Goal: Task Accomplishment & Management: Manage account settings

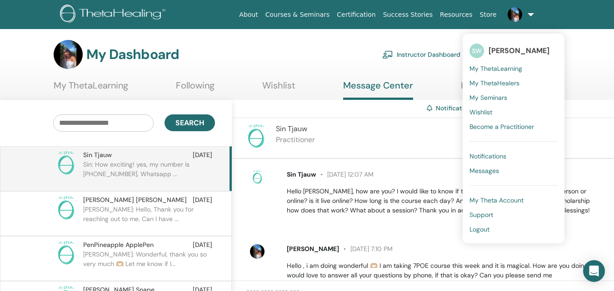
scroll to position [155, 0]
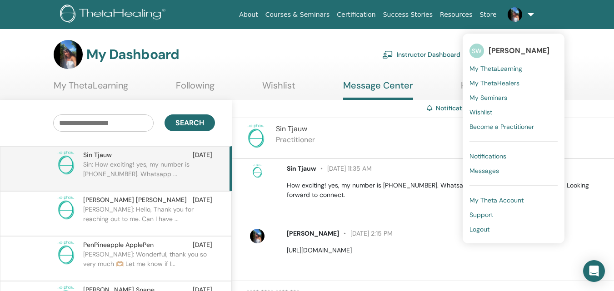
click at [495, 157] on span "Notifications" at bounding box center [487, 156] width 37 height 8
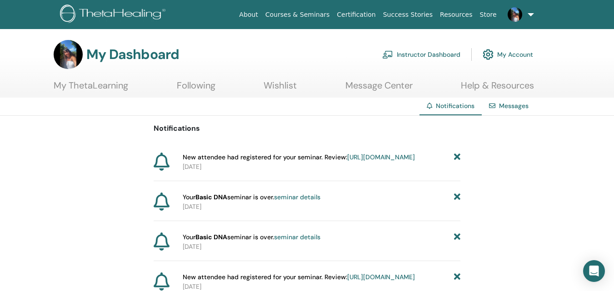
click at [347, 161] on link "https://member.thetahealing.com/instructor/seminar/371680/attendees" at bounding box center [381, 157] width 68 height 8
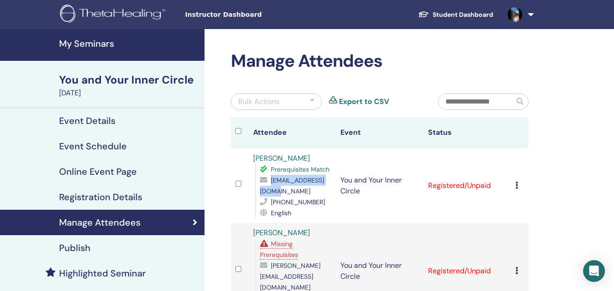
drag, startPoint x: 332, startPoint y: 192, endPoint x: 255, endPoint y: 188, distance: 76.8
click at [255, 188] on td "[PERSON_NAME] Prerequisites Match [EMAIL_ADDRESS][DOMAIN_NAME] [PHONE_NUMBER] E…" at bounding box center [292, 186] width 88 height 74
copy span "[EMAIL_ADDRESS][DOMAIN_NAME]"
click at [81, 248] on h4 "Publish" at bounding box center [74, 248] width 31 height 11
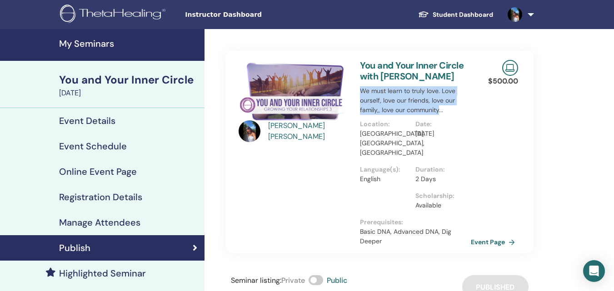
drag, startPoint x: 440, startPoint y: 111, endPoint x: 358, endPoint y: 92, distance: 83.6
click at [358, 92] on div "You and Your Inner Circle with Sadina Willis We must learn to truly love. Love …" at bounding box center [414, 152] width 121 height 203
copy p "We must learn to truly love. Love ourself, love our friends, love our family,, …"
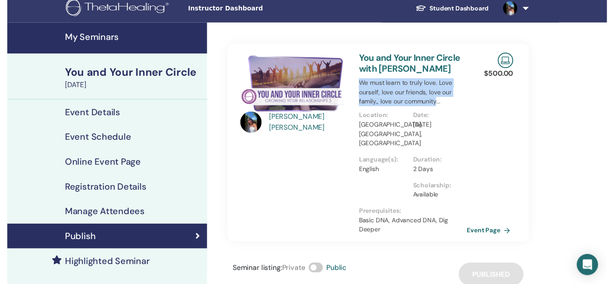
scroll to position [91, 0]
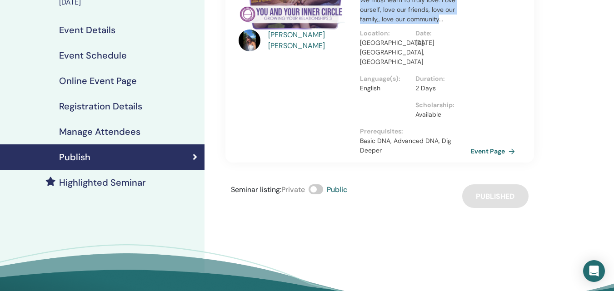
click at [127, 183] on h4 "Highlighted Seminar" at bounding box center [102, 182] width 87 height 11
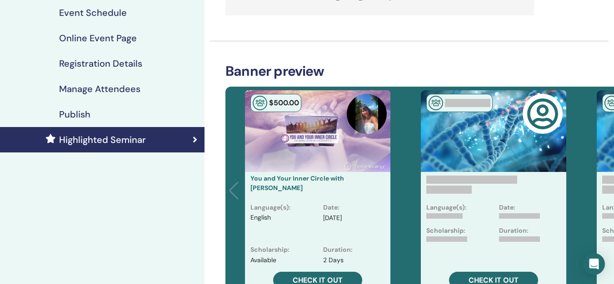
scroll to position [227, 0]
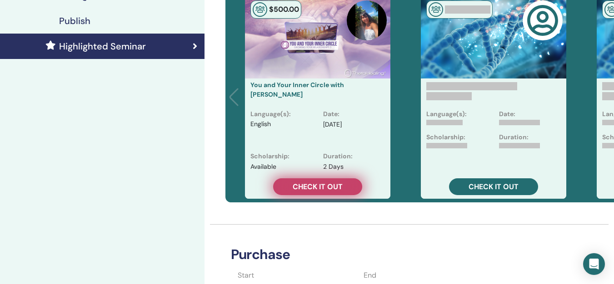
click at [319, 186] on span "Check it out" at bounding box center [317, 187] width 50 height 10
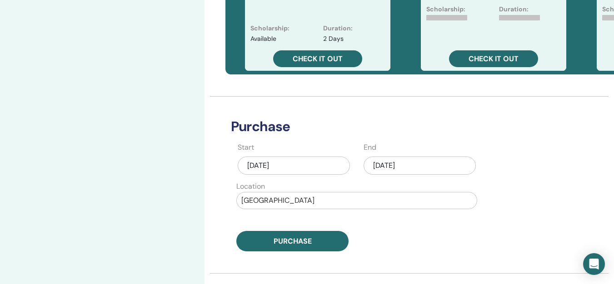
scroll to position [409, 0]
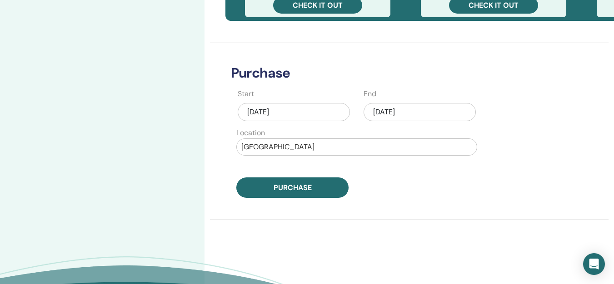
click at [411, 114] on div "Aug/23, 2025" at bounding box center [419, 112] width 112 height 18
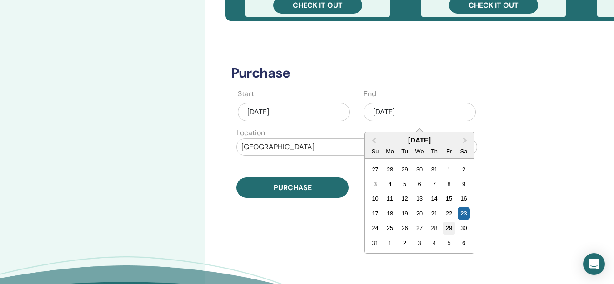
click at [447, 227] on div "29" at bounding box center [448, 228] width 12 height 12
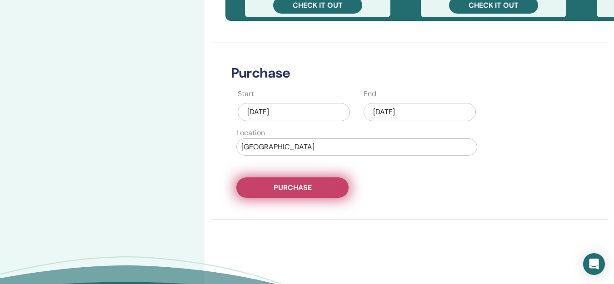
click at [324, 187] on button "Purchase" at bounding box center [292, 188] width 112 height 20
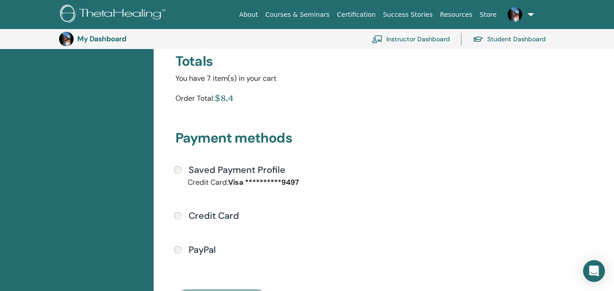
scroll to position [247, 0]
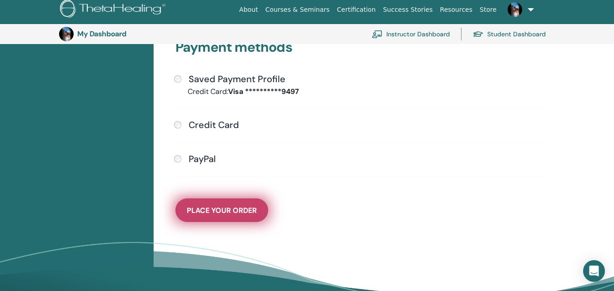
click at [246, 208] on span "Place Your Order" at bounding box center [222, 211] width 70 height 10
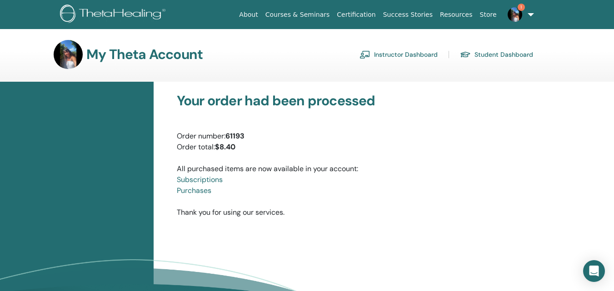
click at [518, 8] on span "1" at bounding box center [520, 7] width 7 height 7
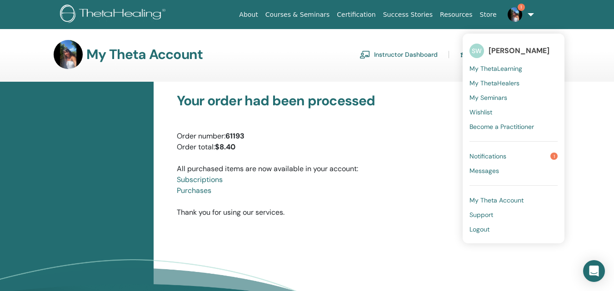
click at [493, 155] on span "Notifications" at bounding box center [487, 156] width 37 height 8
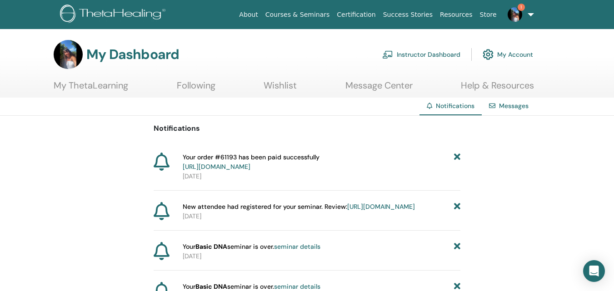
click at [326, 14] on link "Courses & Seminars" at bounding box center [298, 14] width 72 height 17
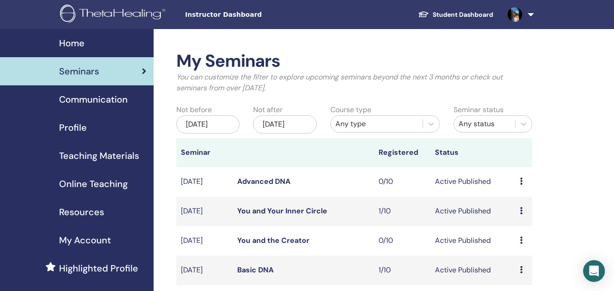
click at [465, 15] on link "Student Dashboard" at bounding box center [455, 14] width 89 height 17
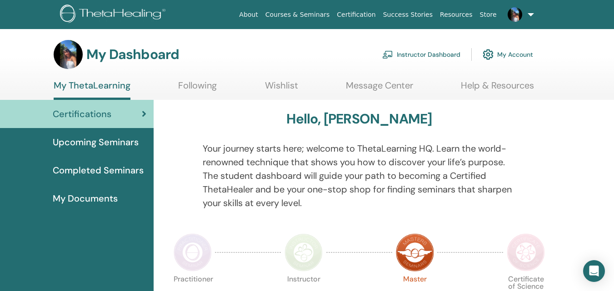
click at [324, 11] on link "Courses & Seminars" at bounding box center [298, 14] width 72 height 17
click at [124, 140] on span "Upcoming Seminars" at bounding box center [96, 142] width 86 height 14
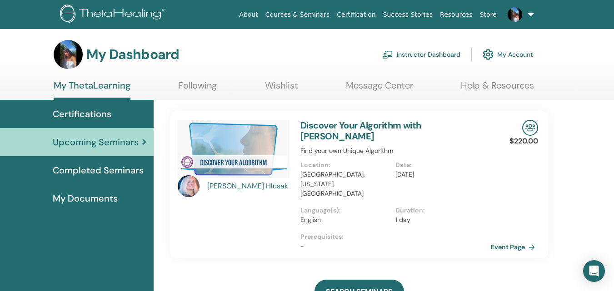
click at [110, 192] on span "My Documents" at bounding box center [85, 199] width 65 height 14
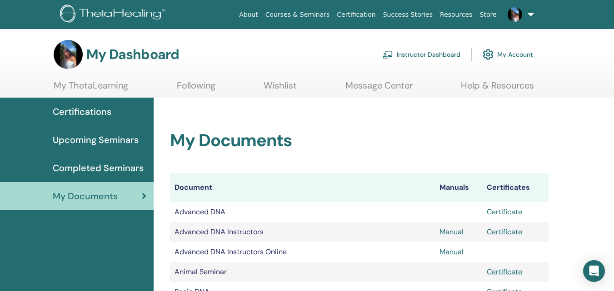
click at [122, 168] on span "Completed Seminars" at bounding box center [98, 168] width 91 height 14
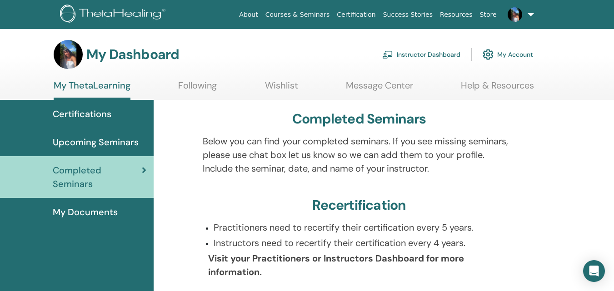
click at [71, 50] on img at bounding box center [68, 54] width 29 height 29
click at [114, 56] on h3 "My Dashboard" at bounding box center [132, 54] width 93 height 16
click at [425, 15] on link "Success Stories" at bounding box center [407, 14] width 57 height 17
click at [517, 15] on img at bounding box center [514, 14] width 15 height 15
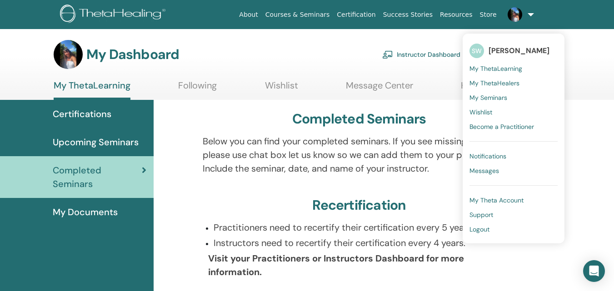
click at [588, 48] on div "My Dashboard Instructor Dashboard My Account" at bounding box center [323, 54] width 582 height 29
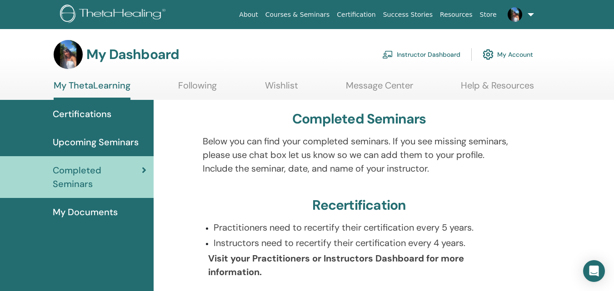
click at [518, 57] on link "My Account" at bounding box center [507, 55] width 50 height 20
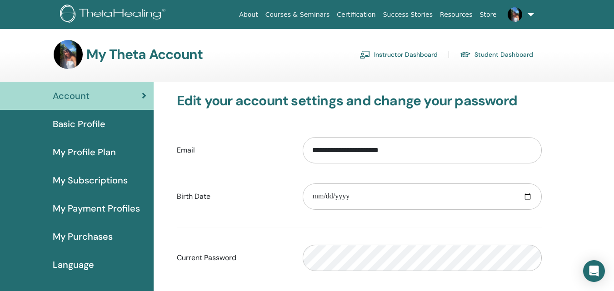
click at [97, 129] on span "Basic Profile" at bounding box center [79, 124] width 53 height 14
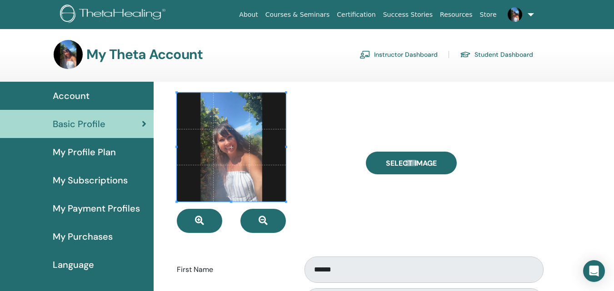
click at [259, 158] on span at bounding box center [231, 147] width 109 height 109
click at [252, 160] on span at bounding box center [231, 147] width 109 height 109
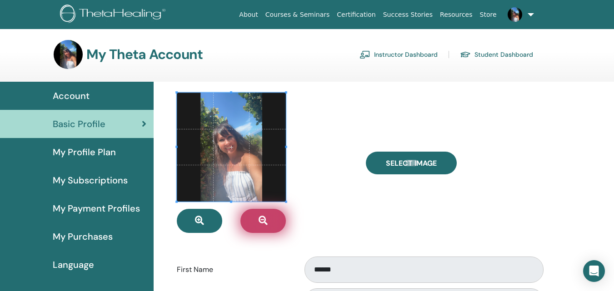
click at [263, 219] on icon "button" at bounding box center [262, 220] width 9 height 9
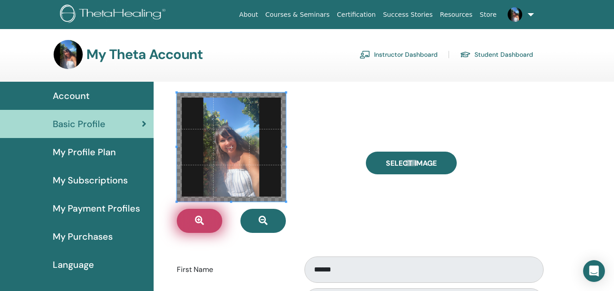
click at [203, 216] on icon "button" at bounding box center [199, 220] width 9 height 9
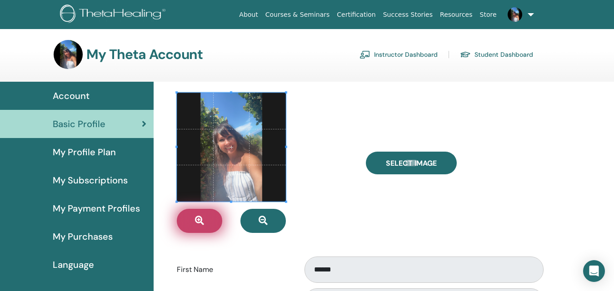
click at [203, 216] on icon "button" at bounding box center [199, 220] width 9 height 9
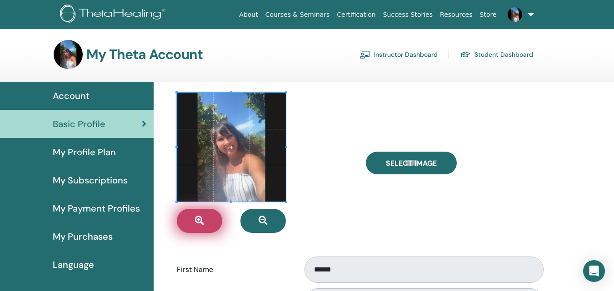
click at [203, 216] on icon "button" at bounding box center [199, 220] width 9 height 9
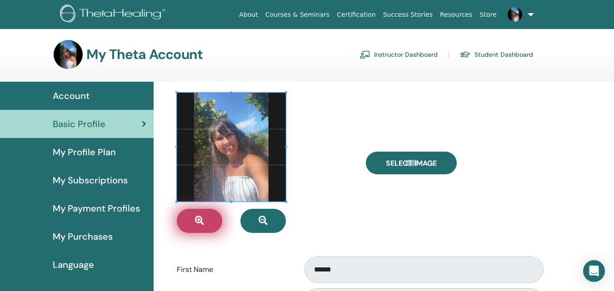
click at [203, 216] on icon "button" at bounding box center [199, 220] width 9 height 9
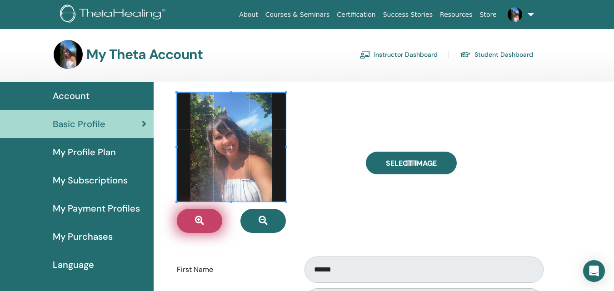
click at [203, 216] on icon "button" at bounding box center [199, 220] width 9 height 9
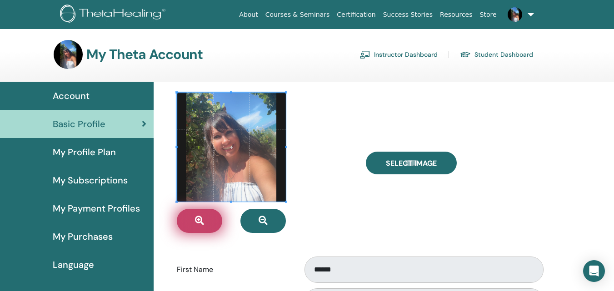
click at [203, 216] on icon "button" at bounding box center [199, 220] width 9 height 9
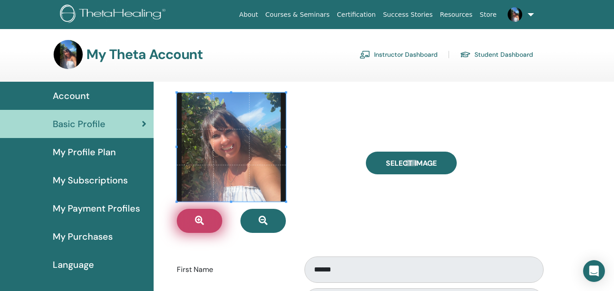
click at [203, 216] on icon "button" at bounding box center [199, 220] width 9 height 9
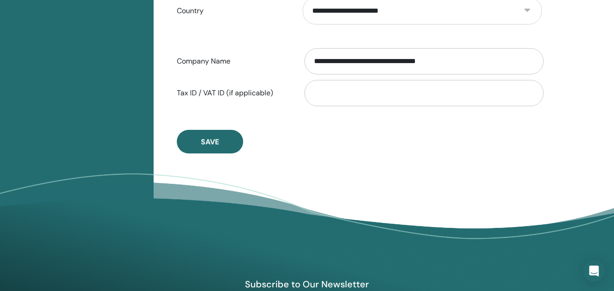
scroll to position [520, 0]
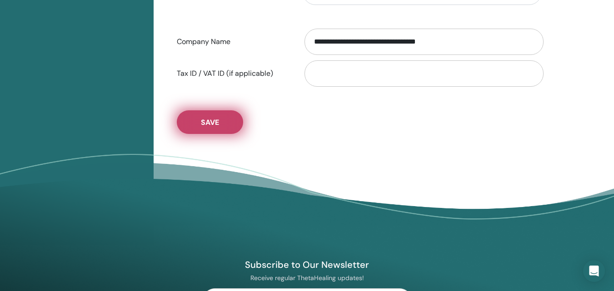
click at [213, 121] on span "Save" at bounding box center [210, 123] width 18 height 10
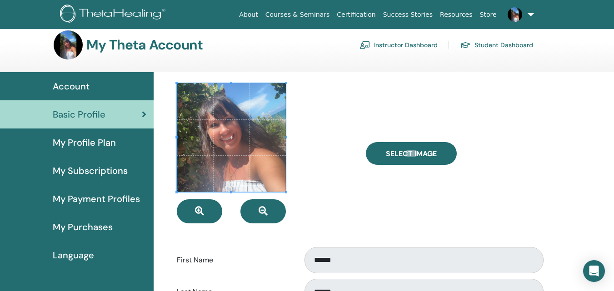
scroll to position [0, 0]
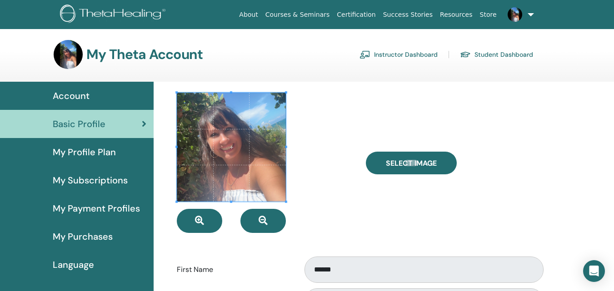
click at [330, 119] on div at bounding box center [264, 163] width 189 height 140
click at [292, 62] on div "My Theta Account Instructor Dashboard Student Dashboard" at bounding box center [293, 54] width 479 height 29
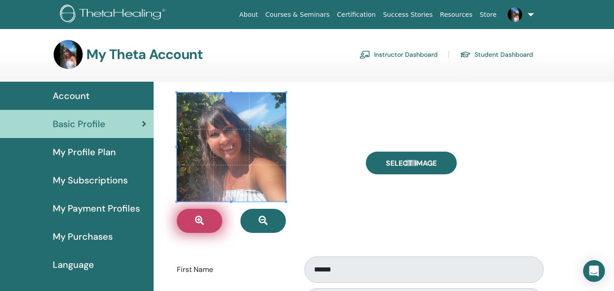
click at [205, 215] on button "button" at bounding box center [199, 221] width 45 height 24
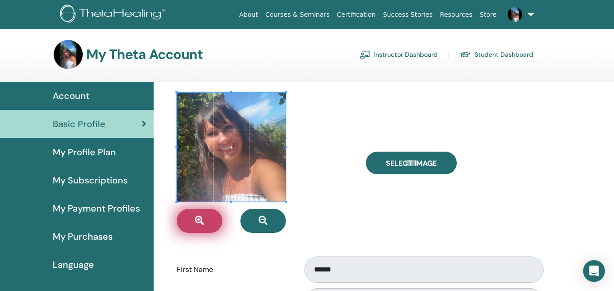
click at [209, 218] on button "button" at bounding box center [199, 221] width 45 height 24
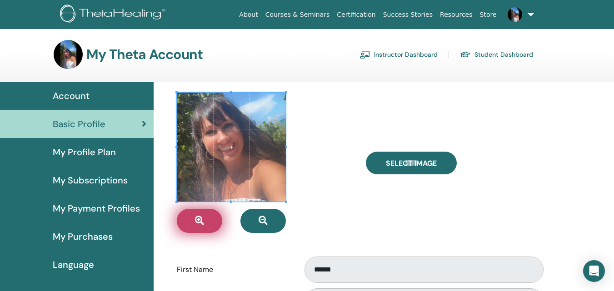
click at [209, 218] on button "button" at bounding box center [199, 221] width 45 height 24
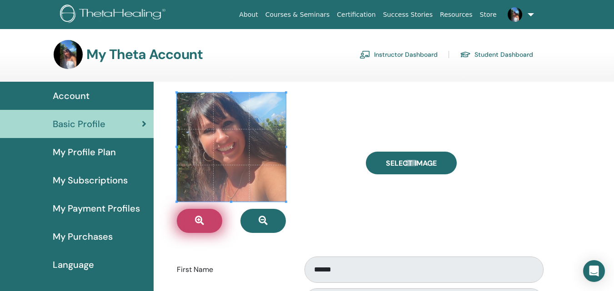
click at [209, 218] on button "button" at bounding box center [199, 221] width 45 height 24
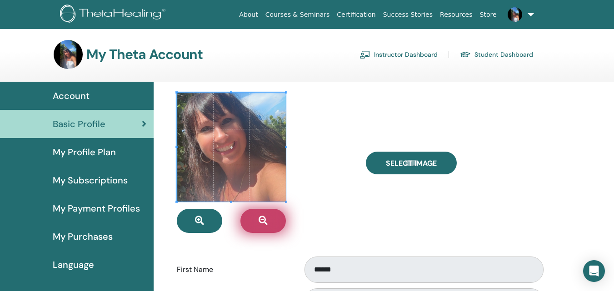
click at [273, 224] on button "button" at bounding box center [262, 221] width 45 height 24
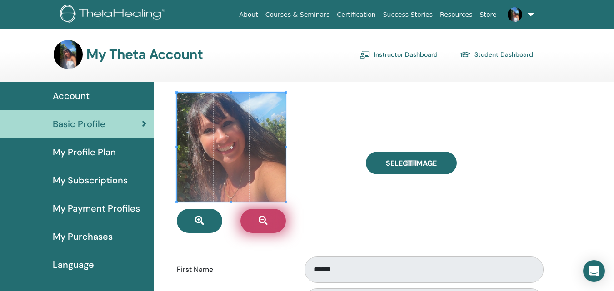
click at [273, 224] on button "button" at bounding box center [262, 221] width 45 height 24
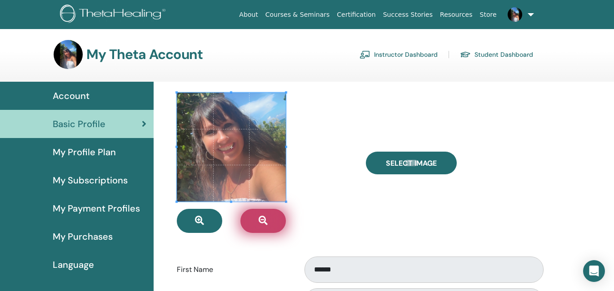
click at [273, 224] on button "button" at bounding box center [262, 221] width 45 height 24
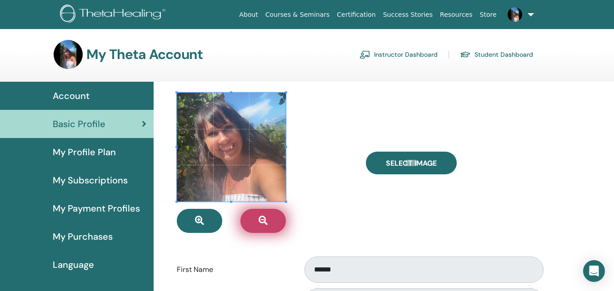
click at [273, 224] on button "button" at bounding box center [262, 221] width 45 height 24
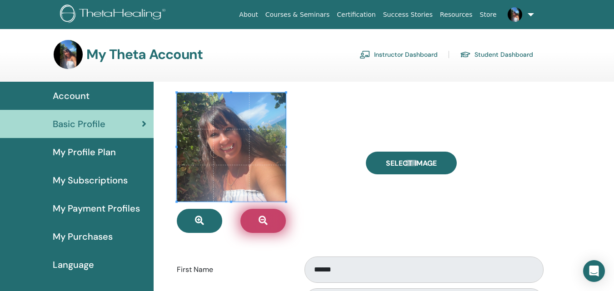
click at [273, 224] on button "button" at bounding box center [262, 221] width 45 height 24
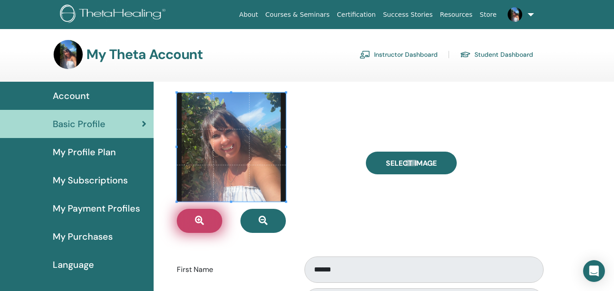
click at [212, 220] on button "button" at bounding box center [199, 221] width 45 height 24
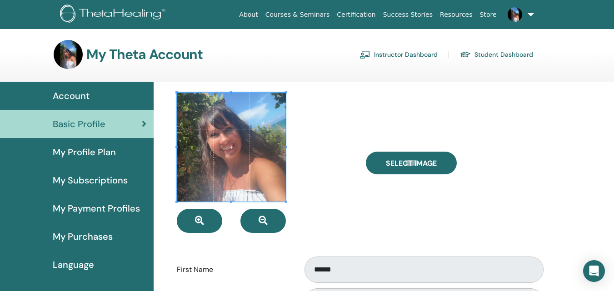
click at [314, 124] on div at bounding box center [264, 163] width 189 height 140
click at [343, 50] on div "My Theta Account Instructor Dashboard Student Dashboard" at bounding box center [293, 54] width 479 height 29
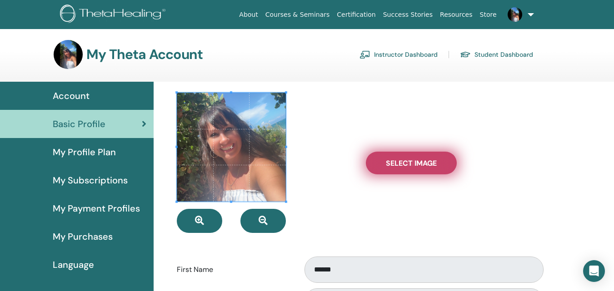
click at [413, 158] on label "Select Image" at bounding box center [411, 163] width 91 height 23
click at [413, 160] on input "Select Image" at bounding box center [411, 163] width 12 height 6
type input "**********"
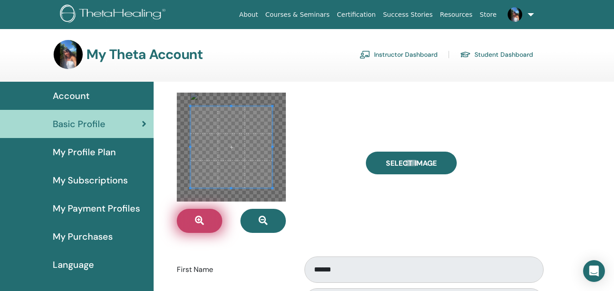
click at [205, 216] on button "button" at bounding box center [199, 221] width 45 height 24
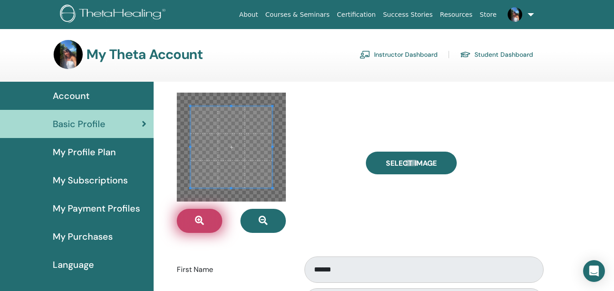
click at [205, 216] on button "button" at bounding box center [199, 221] width 45 height 24
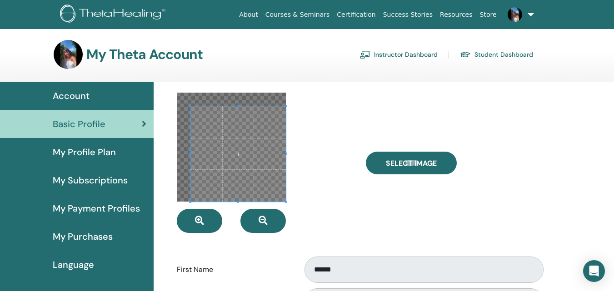
click at [287, 207] on div at bounding box center [264, 163] width 189 height 140
click at [175, 153] on div at bounding box center [264, 163] width 189 height 140
click at [182, 154] on div at bounding box center [231, 147] width 109 height 109
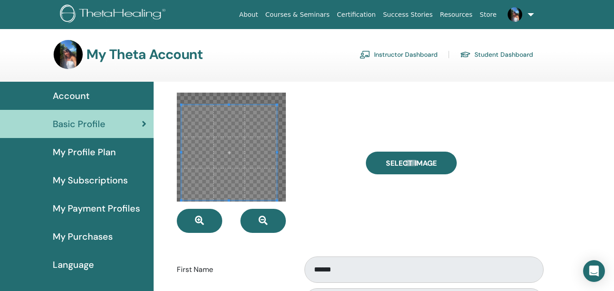
click at [217, 158] on span at bounding box center [228, 152] width 95 height 95
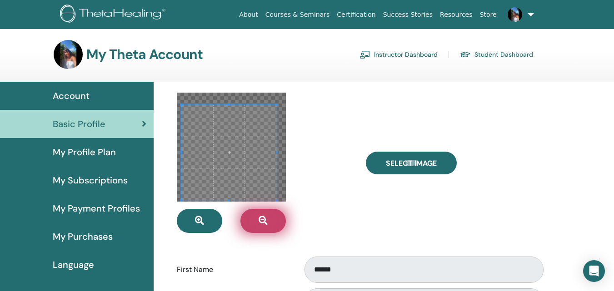
click at [262, 225] on icon "button" at bounding box center [262, 220] width 9 height 9
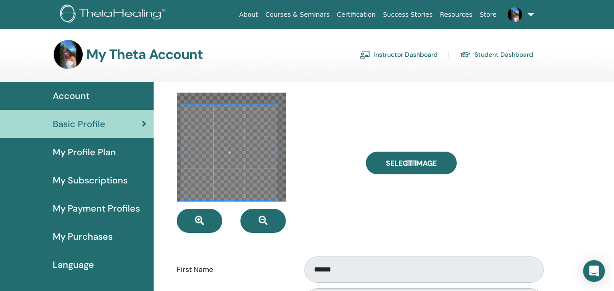
click at [270, 171] on span at bounding box center [228, 152] width 95 height 95
click at [287, 158] on div at bounding box center [264, 163] width 189 height 140
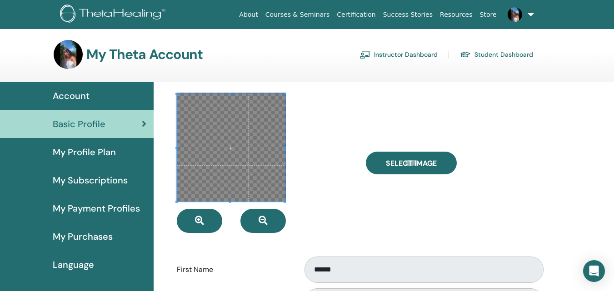
click at [230, 94] on span at bounding box center [230, 94] width 2 height 2
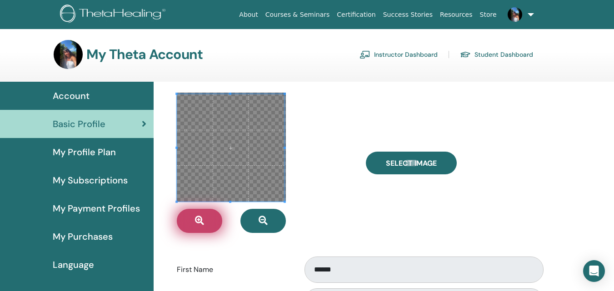
click at [211, 218] on button "button" at bounding box center [199, 221] width 45 height 24
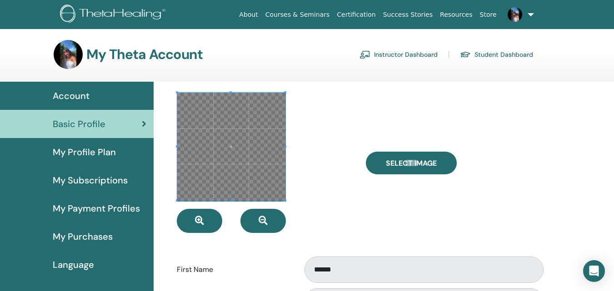
click at [227, 155] on span at bounding box center [231, 147] width 108 height 108
click at [325, 146] on div at bounding box center [264, 163] width 189 height 140
click at [244, 138] on span at bounding box center [231, 148] width 108 height 108
click at [240, 154] on span at bounding box center [231, 148] width 108 height 108
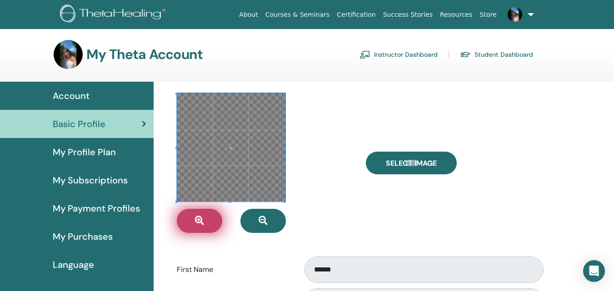
click at [201, 222] on icon "button" at bounding box center [199, 220] width 9 height 9
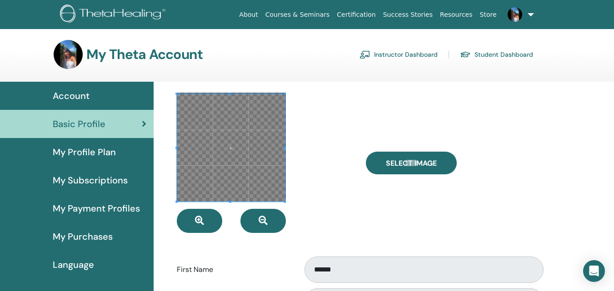
click at [324, 129] on div at bounding box center [264, 163] width 189 height 140
click at [279, 93] on span at bounding box center [231, 94] width 108 height 2
click at [315, 102] on div at bounding box center [264, 163] width 189 height 140
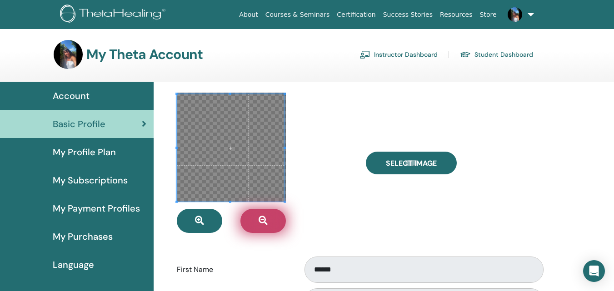
click at [267, 225] on span "button" at bounding box center [262, 221] width 9 height 10
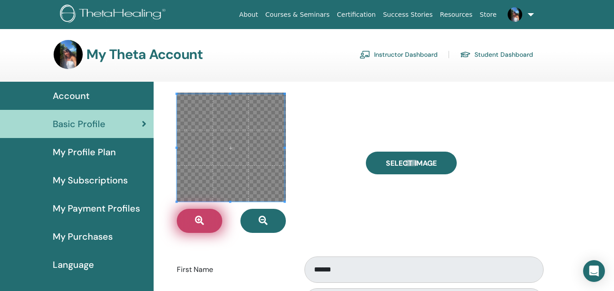
click at [209, 226] on button "button" at bounding box center [199, 221] width 45 height 24
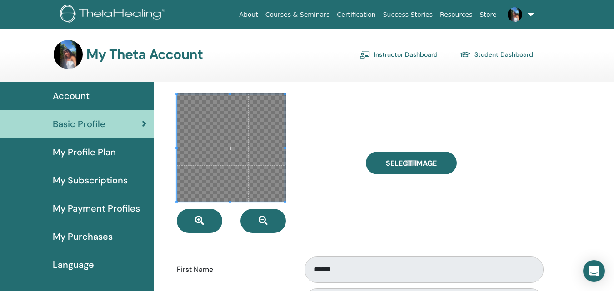
click at [243, 149] on span at bounding box center [231, 148] width 108 height 108
click at [283, 164] on span at bounding box center [232, 148] width 108 height 108
click at [278, 154] on span at bounding box center [232, 148] width 108 height 108
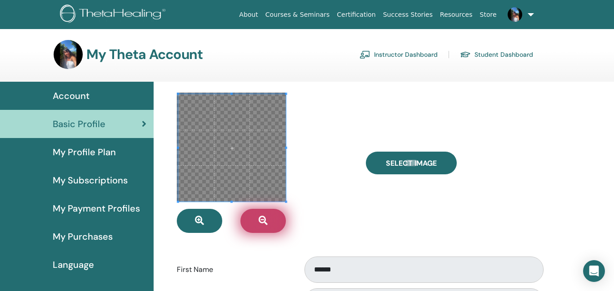
click at [278, 222] on button "button" at bounding box center [262, 221] width 45 height 24
click at [278, 220] on button "button" at bounding box center [262, 221] width 45 height 24
click at [278, 218] on button "button" at bounding box center [262, 221] width 45 height 24
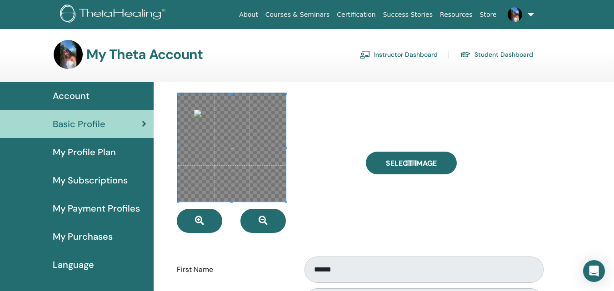
click at [225, 145] on span at bounding box center [232, 148] width 108 height 108
click at [253, 149] on span at bounding box center [232, 148] width 108 height 108
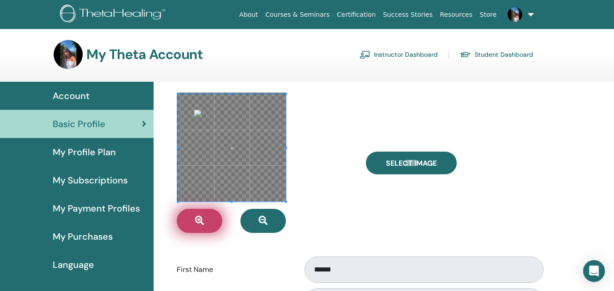
click at [204, 223] on button "button" at bounding box center [199, 221] width 45 height 24
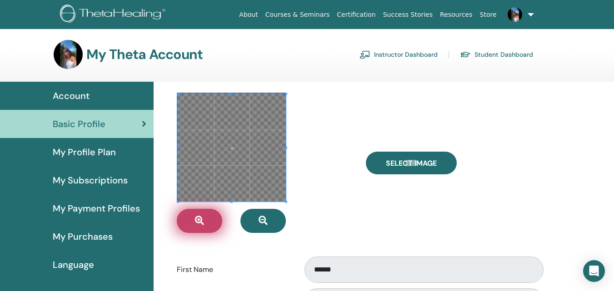
click at [204, 223] on button "button" at bounding box center [199, 221] width 45 height 24
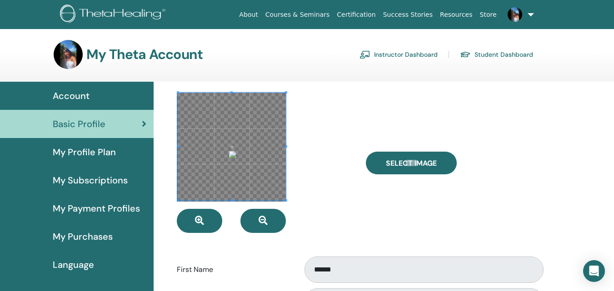
click at [320, 157] on div at bounding box center [264, 163] width 189 height 140
click at [253, 176] on span at bounding box center [232, 147] width 108 height 108
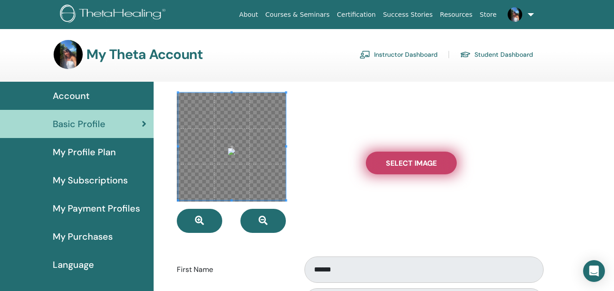
click at [410, 163] on span "Select Image" at bounding box center [411, 163] width 51 height 10
click at [410, 163] on input "Select Image" at bounding box center [411, 163] width 12 height 6
type input "**********"
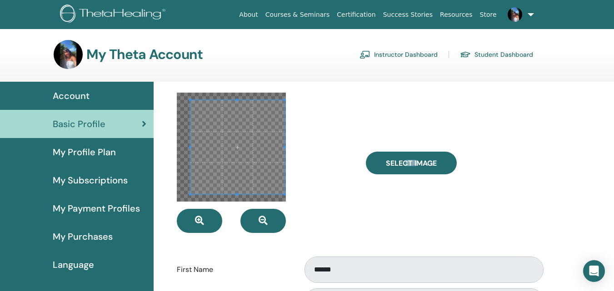
click at [285, 147] on span at bounding box center [284, 147] width 2 height 2
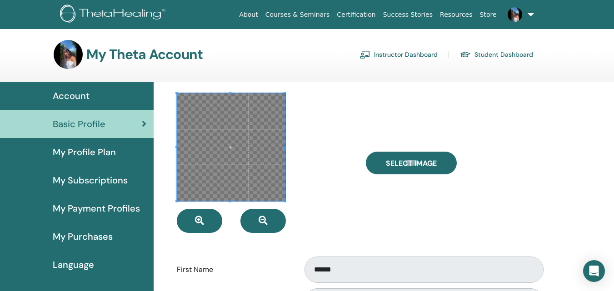
click at [176, 150] on span at bounding box center [176, 148] width 2 height 108
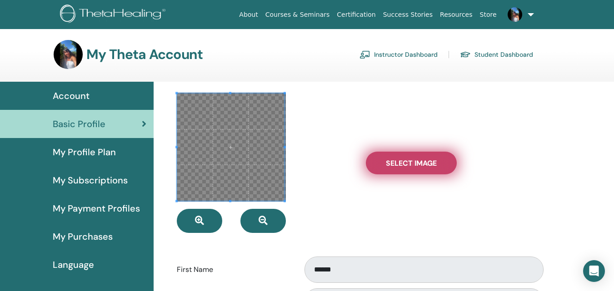
click at [436, 160] on span "Select Image" at bounding box center [411, 163] width 51 height 10
click at [417, 160] on input "Select Image" at bounding box center [411, 163] width 12 height 6
type input "**********"
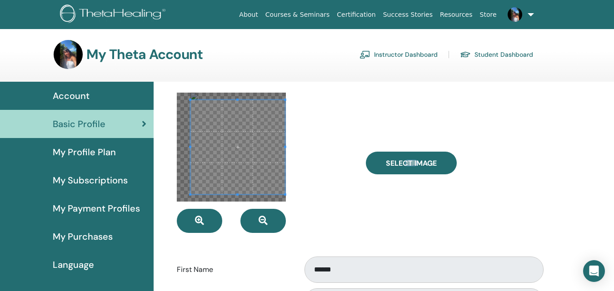
click at [285, 150] on div at bounding box center [237, 147] width 94 height 94
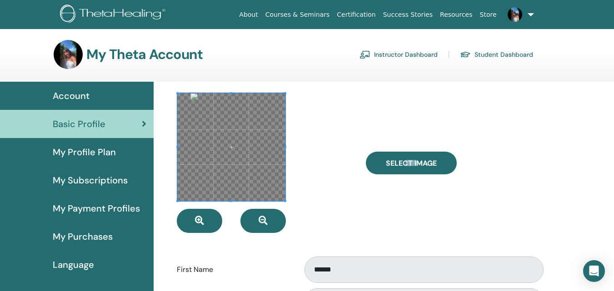
click at [178, 148] on div at bounding box center [231, 147] width 107 height 107
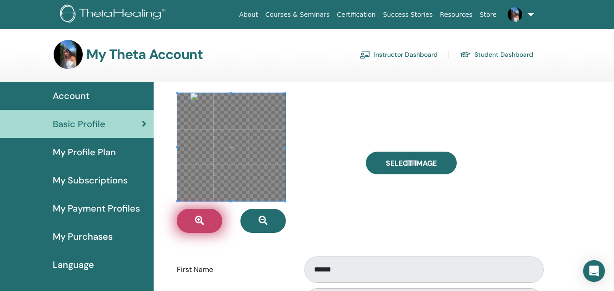
click at [193, 218] on button "button" at bounding box center [199, 221] width 45 height 24
click at [196, 218] on icon "button" at bounding box center [199, 220] width 9 height 9
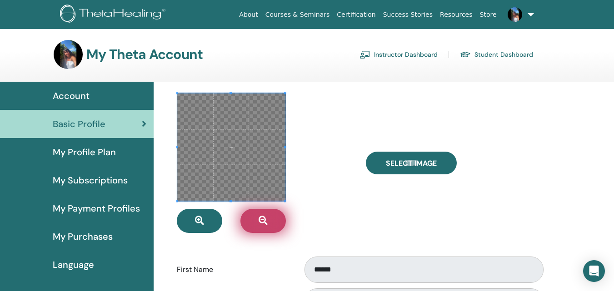
click at [270, 219] on button "button" at bounding box center [262, 221] width 45 height 24
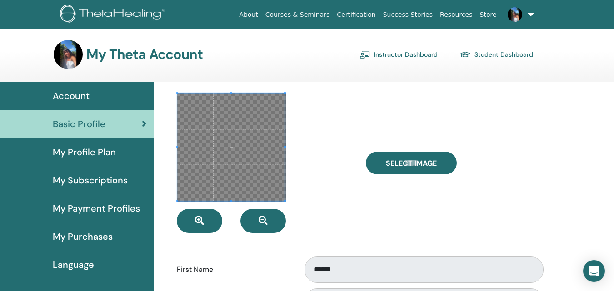
click at [326, 159] on div at bounding box center [264, 163] width 189 height 140
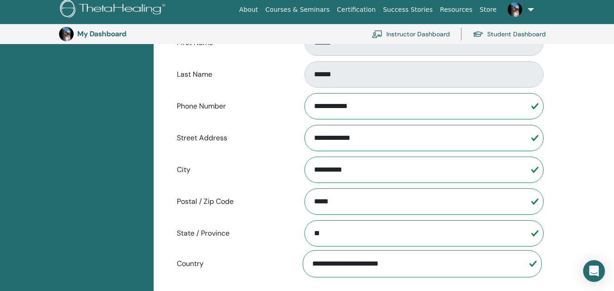
scroll to position [429, 0]
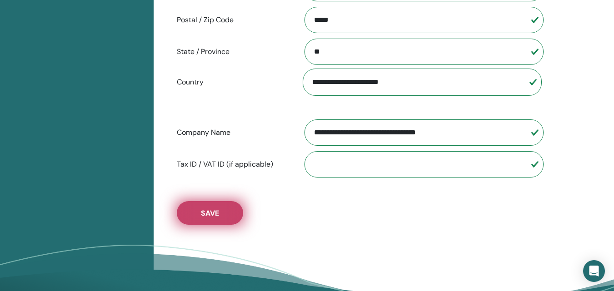
click at [210, 212] on span "Save" at bounding box center [210, 213] width 18 height 10
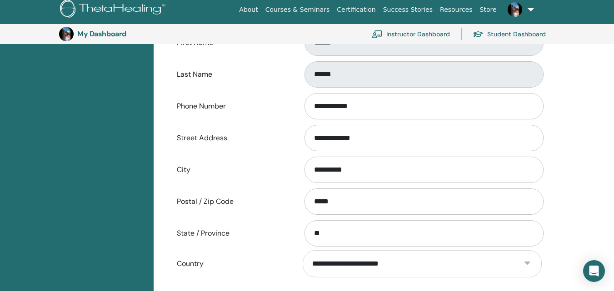
scroll to position [65, 0]
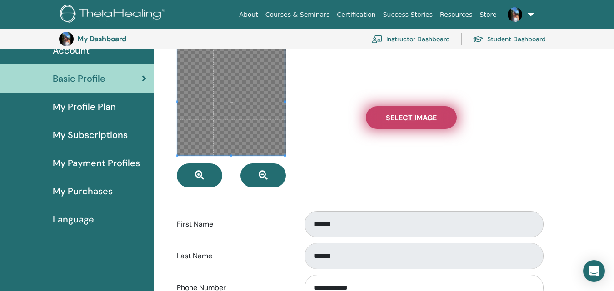
click at [411, 119] on span "Select Image" at bounding box center [411, 118] width 51 height 10
click at [411, 119] on input "Select Image" at bounding box center [411, 117] width 12 height 6
type input "**********"
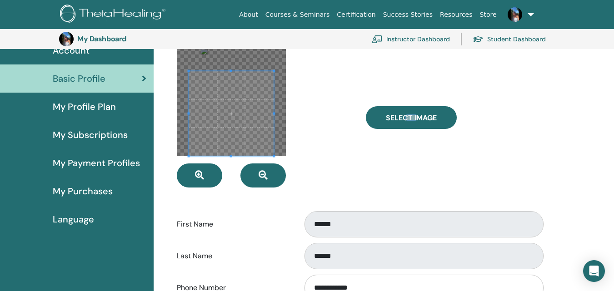
click at [233, 156] on div at bounding box center [230, 113] width 85 height 85
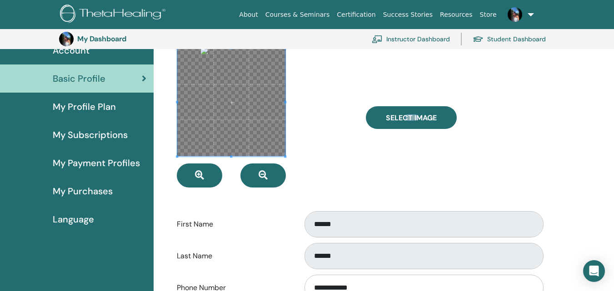
click at [223, 49] on div at bounding box center [231, 103] width 108 height 108
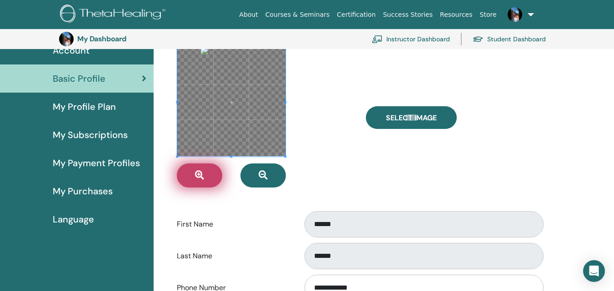
click at [205, 175] on button "button" at bounding box center [199, 175] width 45 height 24
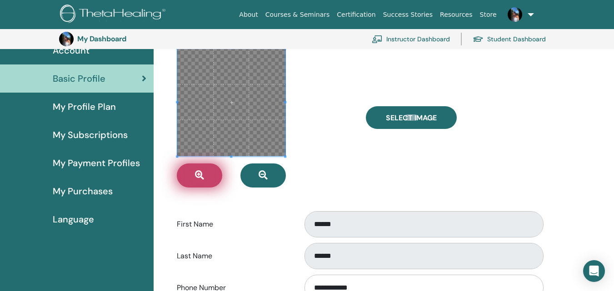
click at [205, 175] on button "button" at bounding box center [199, 175] width 45 height 24
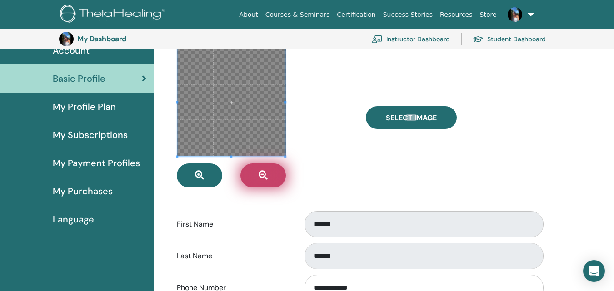
click at [264, 178] on icon "button" at bounding box center [262, 175] width 9 height 9
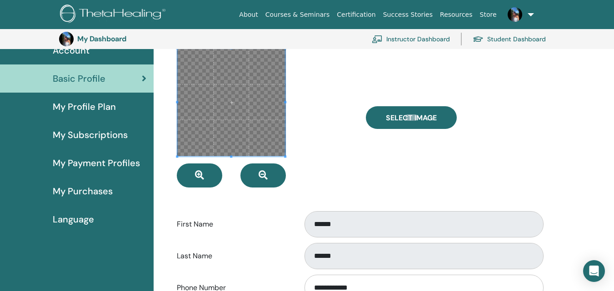
click at [230, 99] on span at bounding box center [231, 103] width 108 height 108
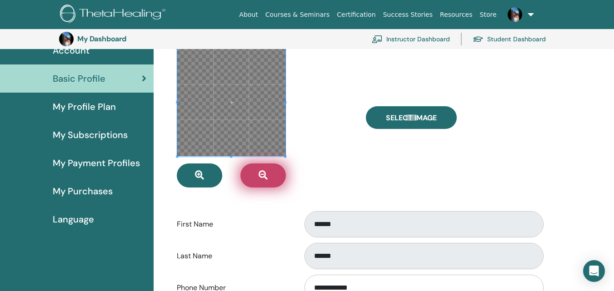
click at [262, 179] on icon "button" at bounding box center [262, 175] width 9 height 9
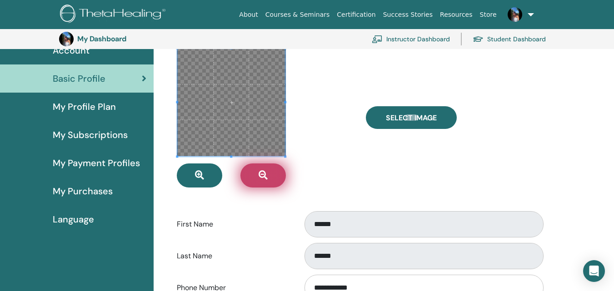
click at [262, 179] on icon "button" at bounding box center [262, 175] width 9 height 9
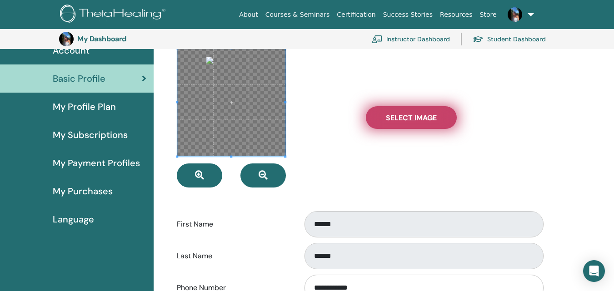
click at [407, 118] on span "Select Image" at bounding box center [411, 118] width 51 height 10
click at [407, 118] on input "Select Image" at bounding box center [411, 117] width 12 height 6
type input "**********"
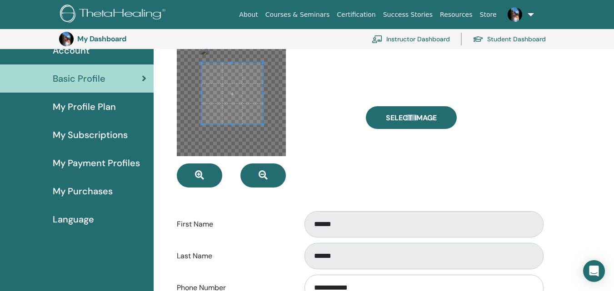
click at [240, 89] on span at bounding box center [231, 93] width 61 height 61
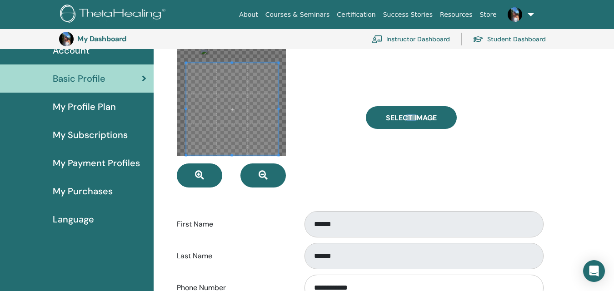
click at [227, 154] on div at bounding box center [232, 109] width 92 height 92
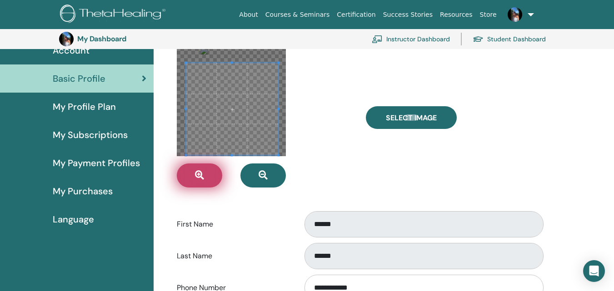
click at [196, 173] on icon "button" at bounding box center [199, 175] width 9 height 9
click at [198, 173] on icon "button" at bounding box center [199, 175] width 9 height 9
click at [199, 172] on icon "button" at bounding box center [199, 175] width 9 height 9
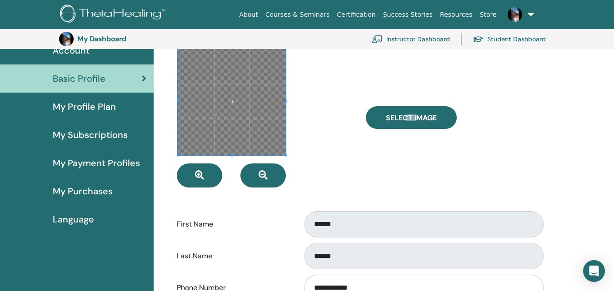
click at [232, 45] on body "About Courses & Seminars Certification Success Stories Resources Store SW Sadin…" at bounding box center [307, 80] width 614 height 291
click at [187, 104] on div at bounding box center [236, 101] width 99 height 99
click at [235, 49] on div at bounding box center [231, 101] width 109 height 109
click at [288, 101] on div at bounding box center [264, 117] width 189 height 140
click at [175, 103] on div at bounding box center [264, 117] width 189 height 140
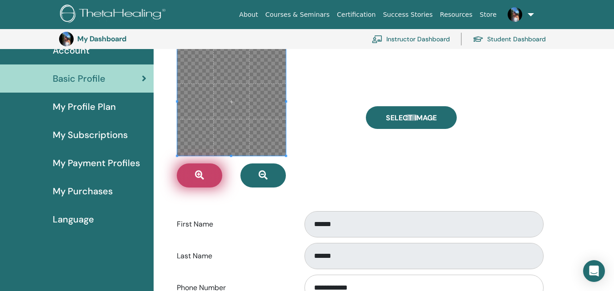
click at [203, 169] on button "button" at bounding box center [199, 175] width 45 height 24
click at [203, 170] on button "button" at bounding box center [199, 175] width 45 height 24
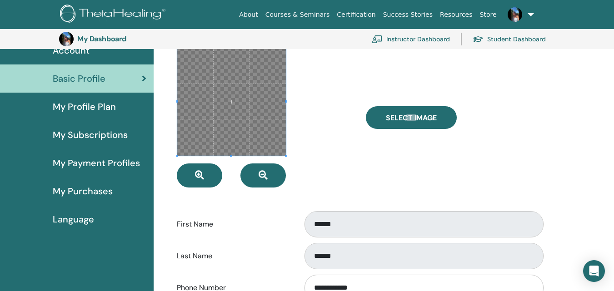
click at [311, 104] on div at bounding box center [264, 117] width 189 height 140
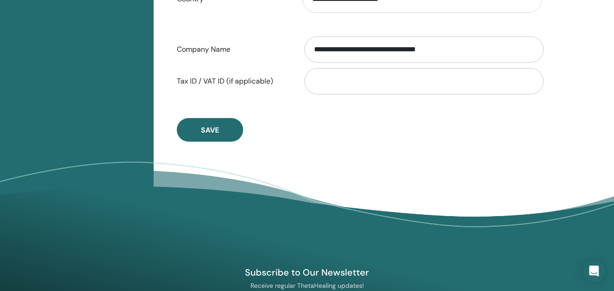
scroll to position [520, 0]
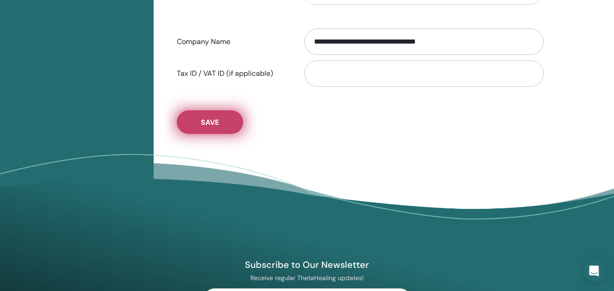
click at [218, 124] on span "Save" at bounding box center [210, 123] width 18 height 10
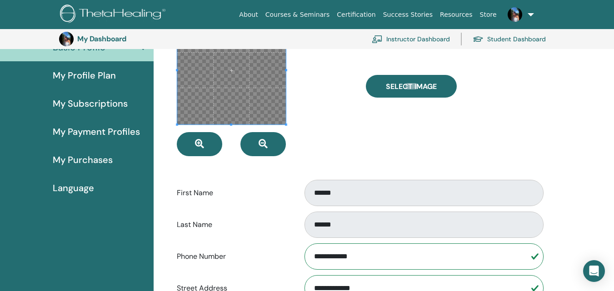
scroll to position [0, 0]
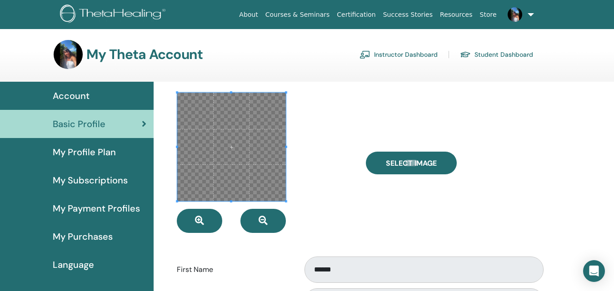
click at [90, 158] on span "My Profile Plan" at bounding box center [84, 152] width 63 height 14
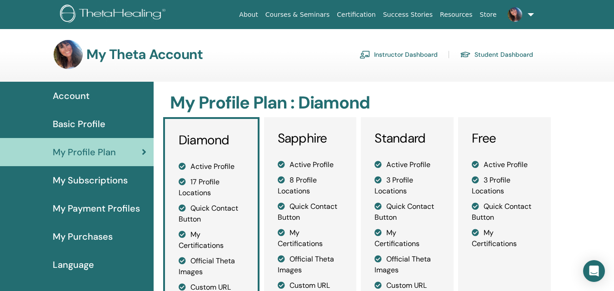
click at [93, 180] on span "My Subscriptions" at bounding box center [90, 180] width 75 height 14
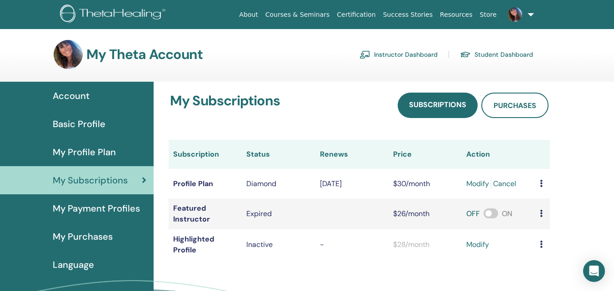
scroll to position [45, 0]
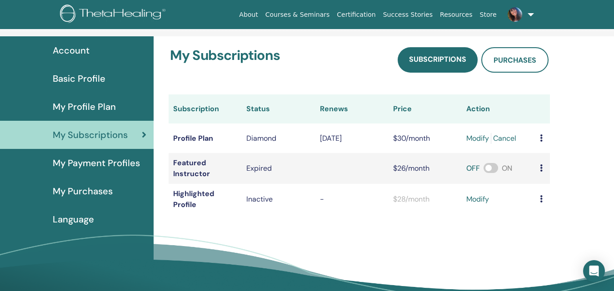
click at [102, 192] on span "My Purchases" at bounding box center [83, 191] width 60 height 14
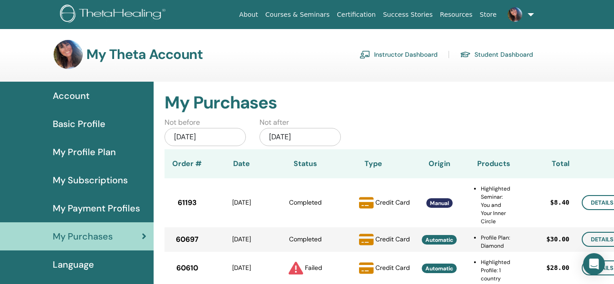
click at [85, 94] on span "Account" at bounding box center [71, 96] width 37 height 14
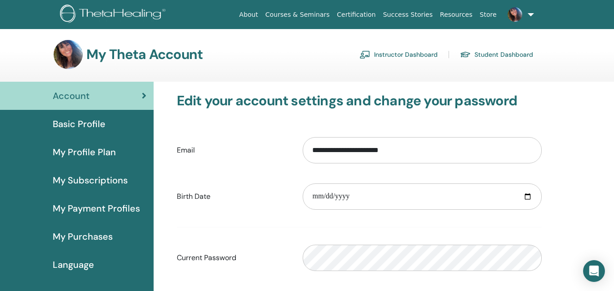
click at [424, 55] on link "Instructor Dashboard" at bounding box center [398, 54] width 78 height 15
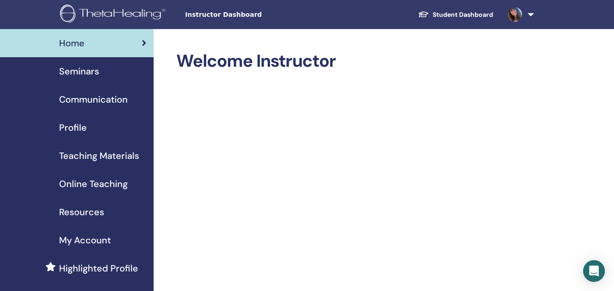
click at [84, 240] on span "My Account" at bounding box center [85, 240] width 52 height 14
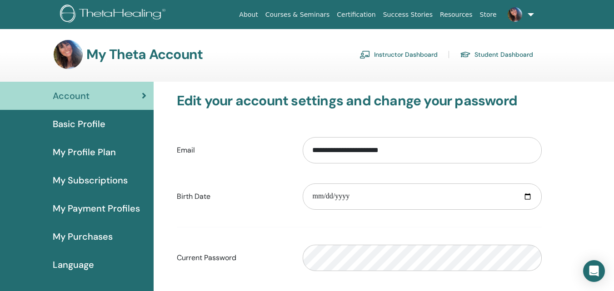
click at [403, 53] on link "Instructor Dashboard" at bounding box center [398, 54] width 78 height 15
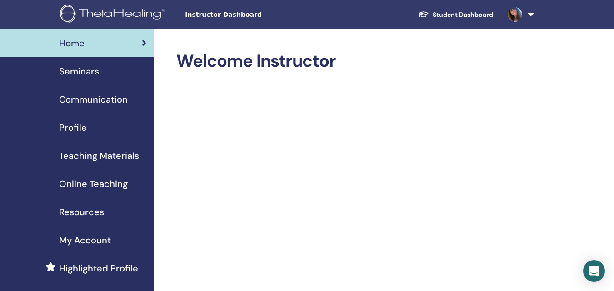
click at [86, 128] on div "Profile" at bounding box center [76, 128] width 139 height 14
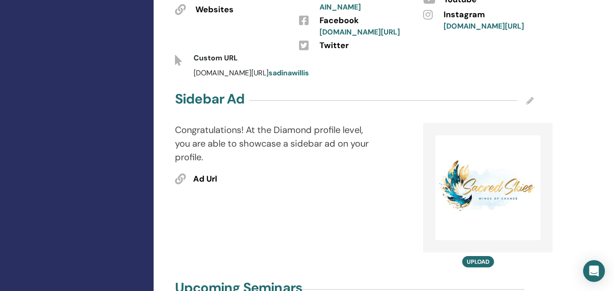
scroll to position [500, 0]
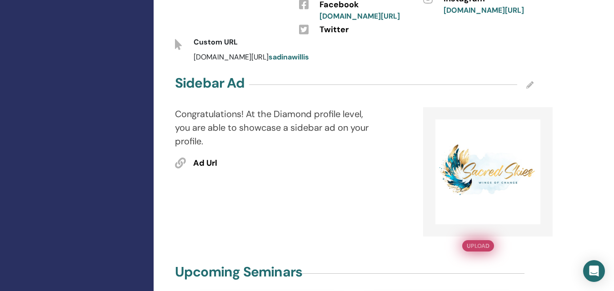
click at [478, 240] on button "Upload" at bounding box center [478, 245] width 32 height 11
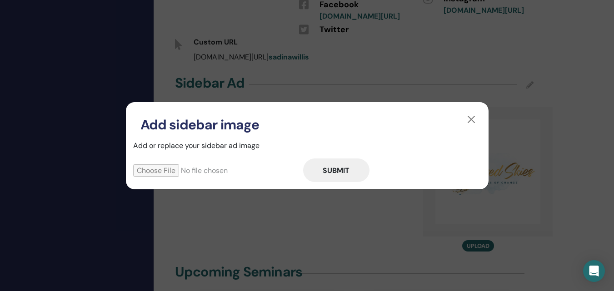
click at [172, 173] on input "file" at bounding box center [218, 170] width 170 height 12
type input "**********"
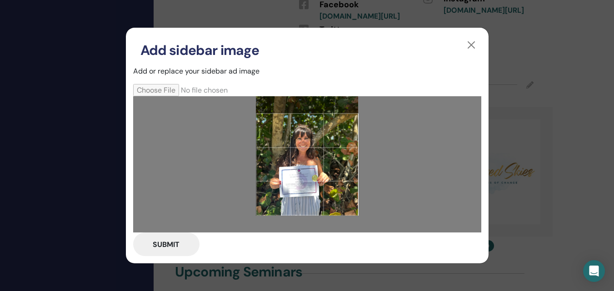
drag, startPoint x: 323, startPoint y: 183, endPoint x: 329, endPoint y: 163, distance: 20.3
click at [329, 163] on div at bounding box center [307, 165] width 102 height 102
click at [174, 243] on button "Submit" at bounding box center [166, 245] width 66 height 24
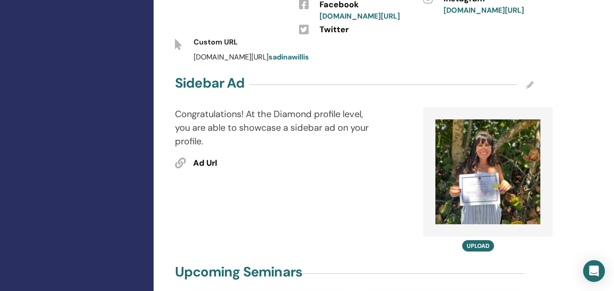
click at [345, 154] on div "Congratulations! At the Diamond profile level, you are able to showcase a sideb…" at bounding box center [276, 179] width 217 height 144
click at [209, 158] on span "Ad Url" at bounding box center [205, 164] width 24 height 12
click at [179, 158] on icon at bounding box center [180, 163] width 11 height 11
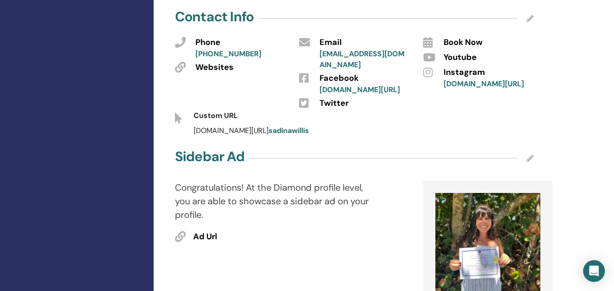
scroll to position [409, 0]
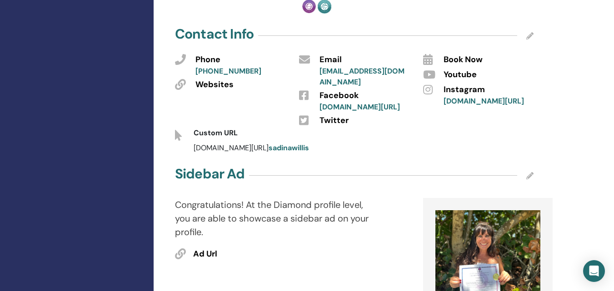
click at [527, 172] on icon at bounding box center [529, 175] width 7 height 7
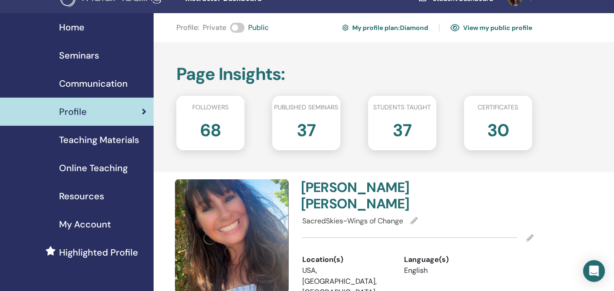
scroll to position [0, 0]
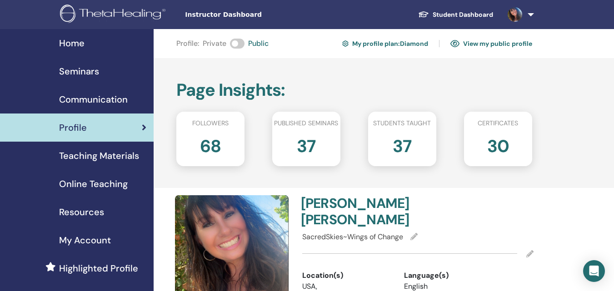
click at [87, 71] on span "Seminars" at bounding box center [79, 71] width 40 height 14
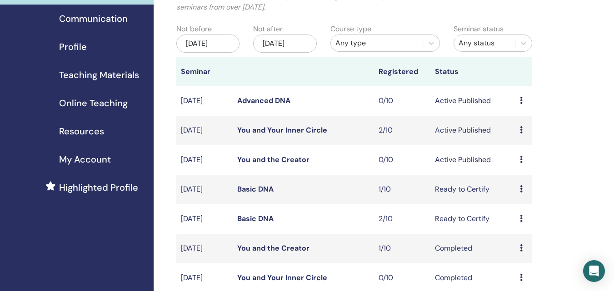
scroll to position [91, 0]
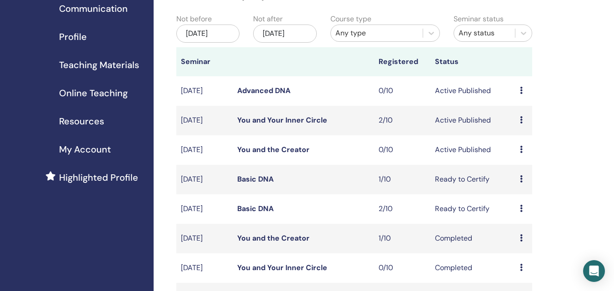
click at [520, 153] on icon at bounding box center [521, 149] width 3 height 7
click at [513, 206] on p "Cancel" at bounding box center [522, 207] width 35 height 11
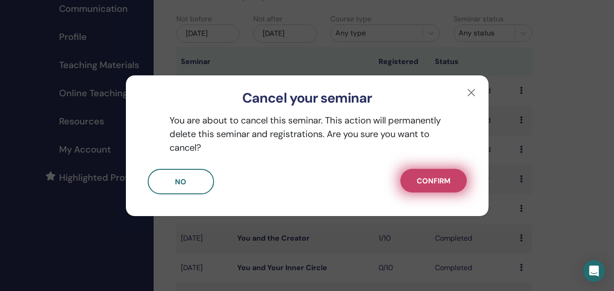
click at [448, 178] on span "Confirm" at bounding box center [433, 181] width 34 height 10
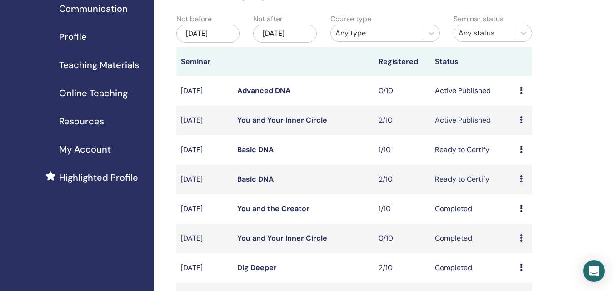
scroll to position [0, 0]
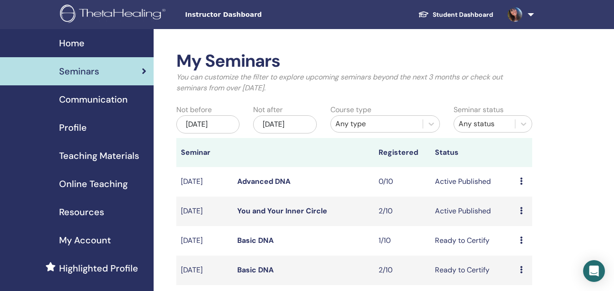
click at [82, 123] on span "Profile" at bounding box center [73, 128] width 28 height 14
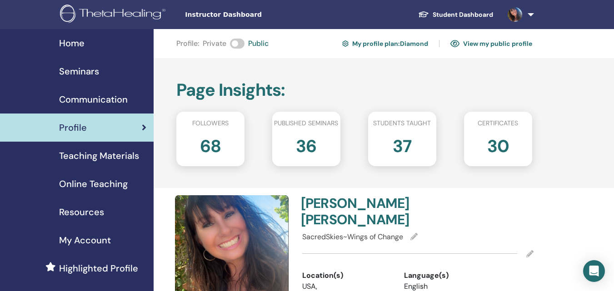
click at [484, 44] on link "View my public profile" at bounding box center [491, 43] width 82 height 15
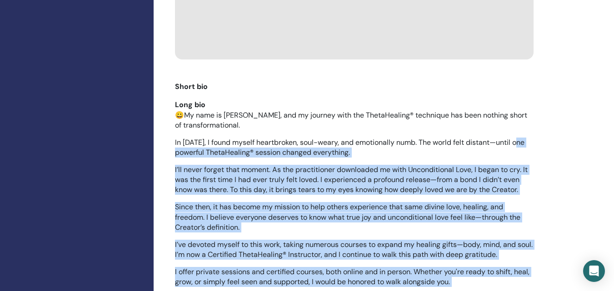
scroll to position [1090, 0]
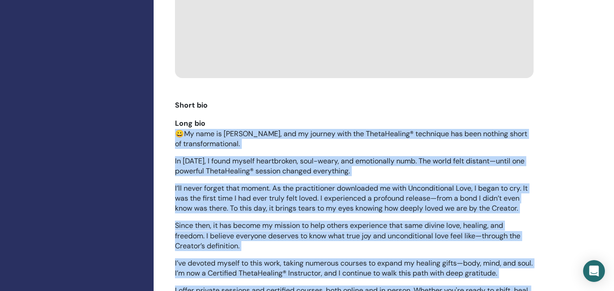
drag, startPoint x: 406, startPoint y: 167, endPoint x: 173, endPoint y: 89, distance: 245.3
copy div "😀Lo ipsu do Sitame, con ad elitsed doei tem IncidIduntut® laboreetd mag aliq en…"
